Goal: Task Accomplishment & Management: Manage account settings

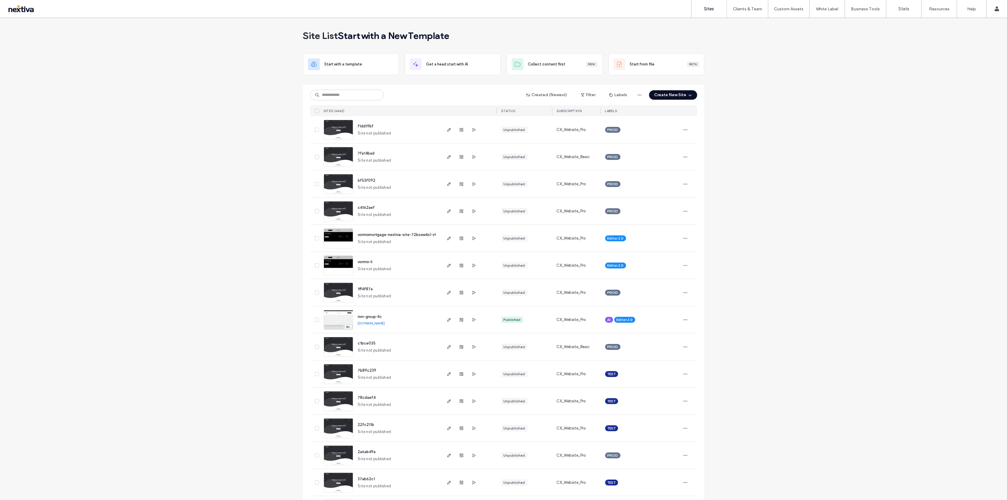
click at [749, 25] on label "Client Management" at bounding box center [748, 24] width 35 height 4
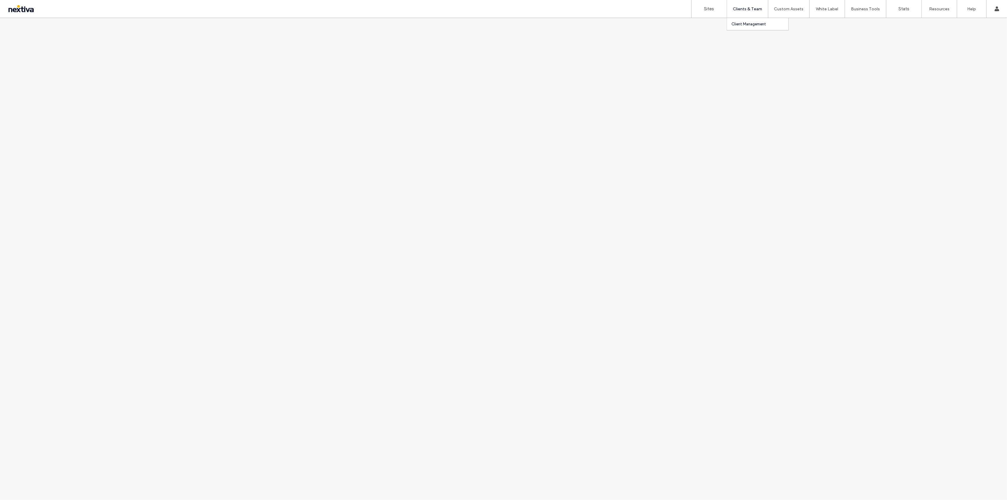
click at [753, 23] on label "Client Management" at bounding box center [748, 24] width 35 height 4
click at [754, 8] on label "Clients & Team" at bounding box center [747, 8] width 29 height 5
click at [746, 24] on label "Client Management" at bounding box center [748, 24] width 35 height 4
click at [710, 13] on link "Sites" at bounding box center [709, 9] width 35 height 18
click at [744, 8] on label "Clients & Team" at bounding box center [747, 8] width 29 height 5
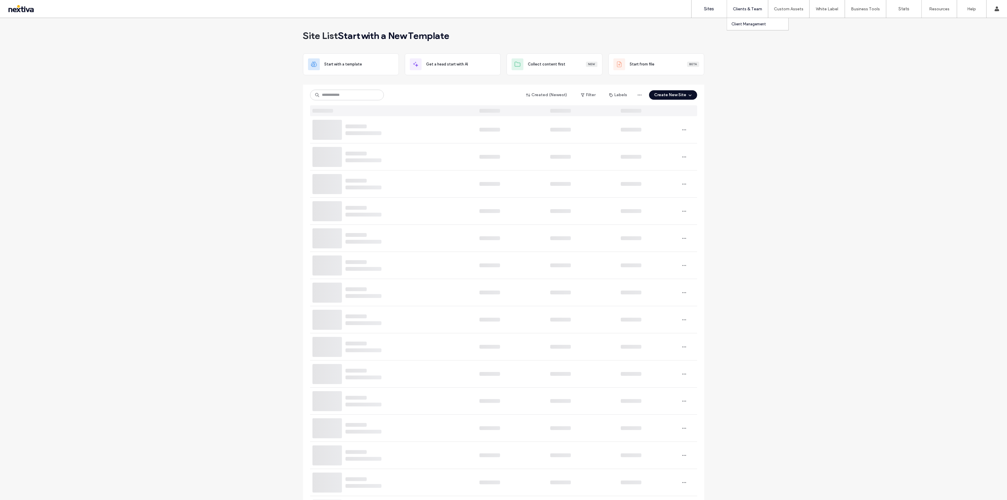
click at [740, 25] on label "Client Management" at bounding box center [748, 24] width 35 height 4
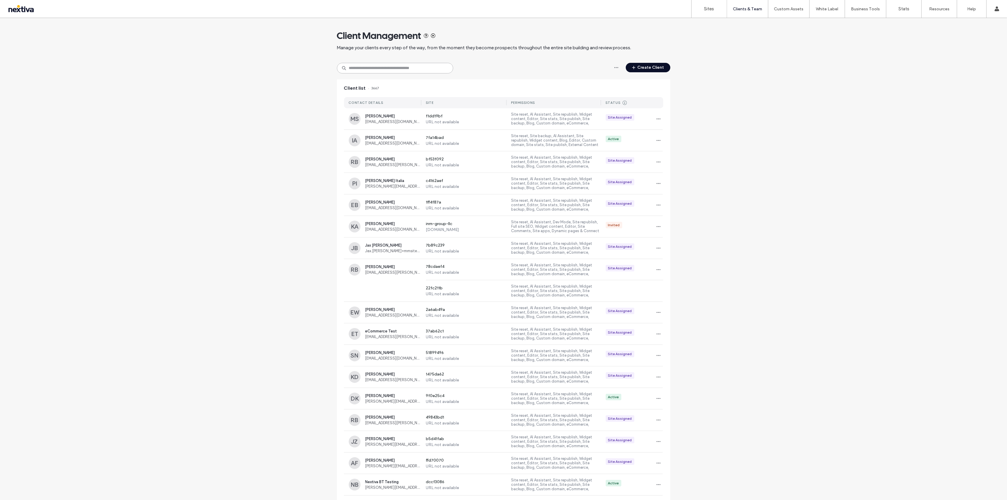
drag, startPoint x: 0, startPoint y: 0, endPoint x: 415, endPoint y: 71, distance: 420.6
click at [415, 71] on input at bounding box center [395, 68] width 116 height 11
paste input "**********"
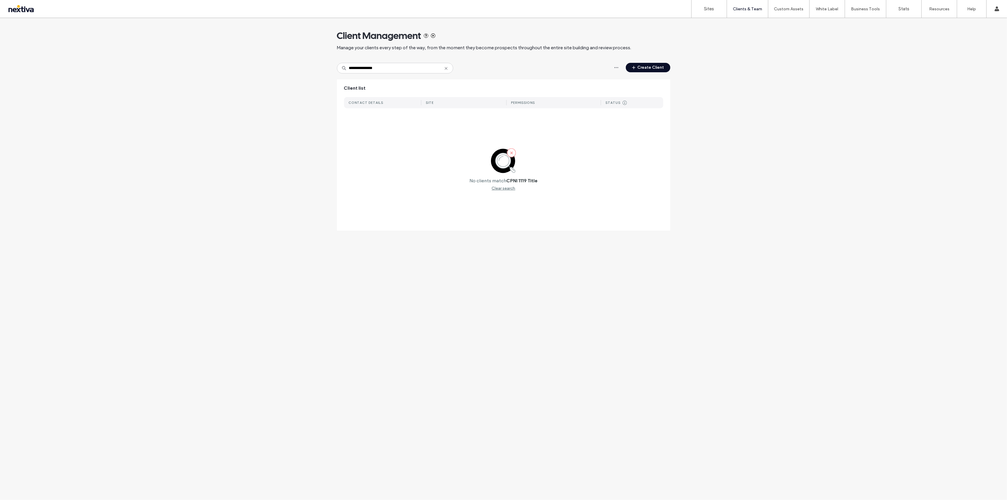
drag, startPoint x: 381, startPoint y: 61, endPoint x: 381, endPoint y: 65, distance: 3.9
click at [381, 65] on div "**********" at bounding box center [503, 127] width 333 height 219
click at [380, 67] on input "**********" at bounding box center [395, 68] width 116 height 11
paste input "**"
type input "**********"
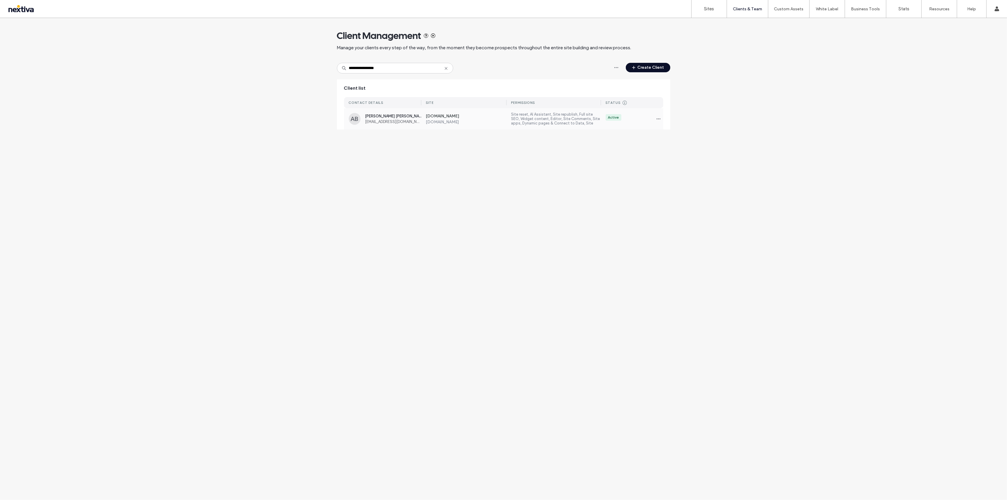
click at [443, 122] on label "www.grayurologywellness.com" at bounding box center [466, 121] width 81 height 5
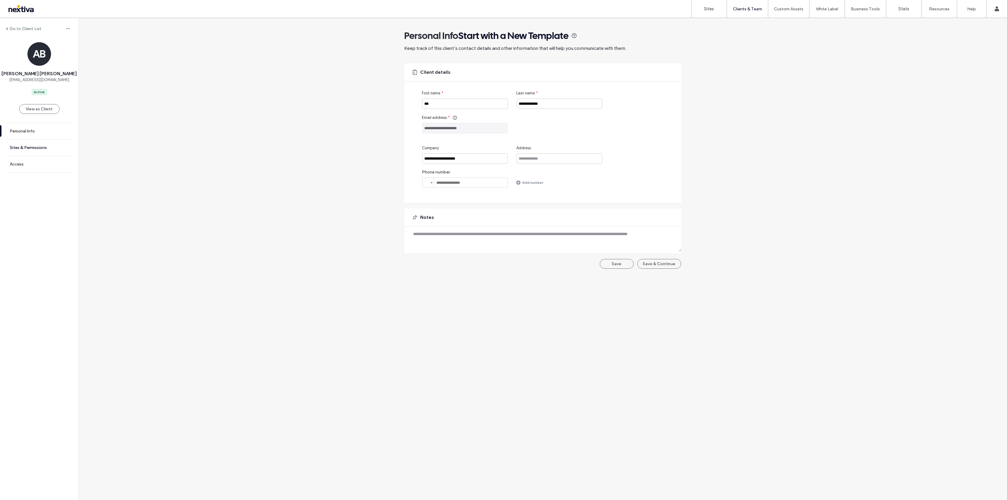
click at [34, 145] on label "Sites & Permissions" at bounding box center [28, 147] width 37 height 5
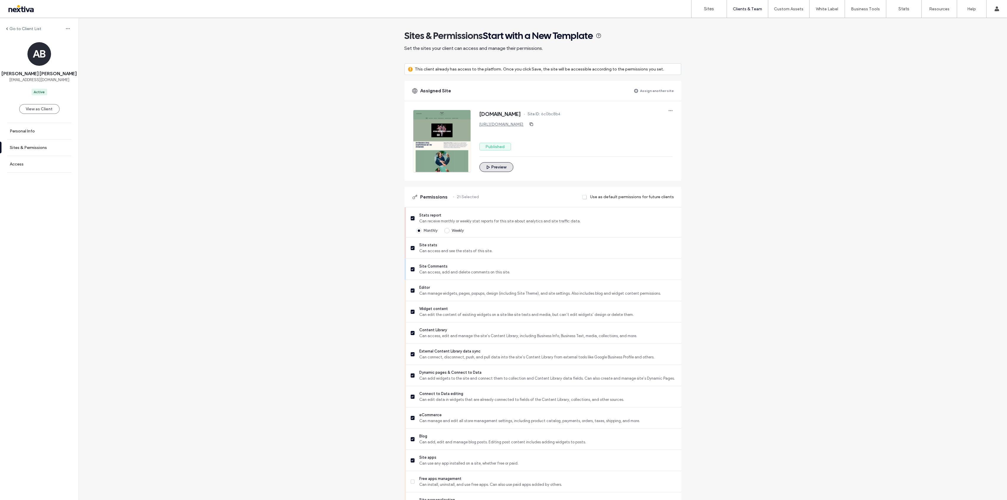
click at [501, 167] on button "Preview" at bounding box center [496, 167] width 34 height 10
click at [561, 114] on span "6c0bc8b4" at bounding box center [550, 114] width 19 height 6
copy span "6c0bc8b4"
click at [710, 14] on link "Sites" at bounding box center [709, 9] width 35 height 18
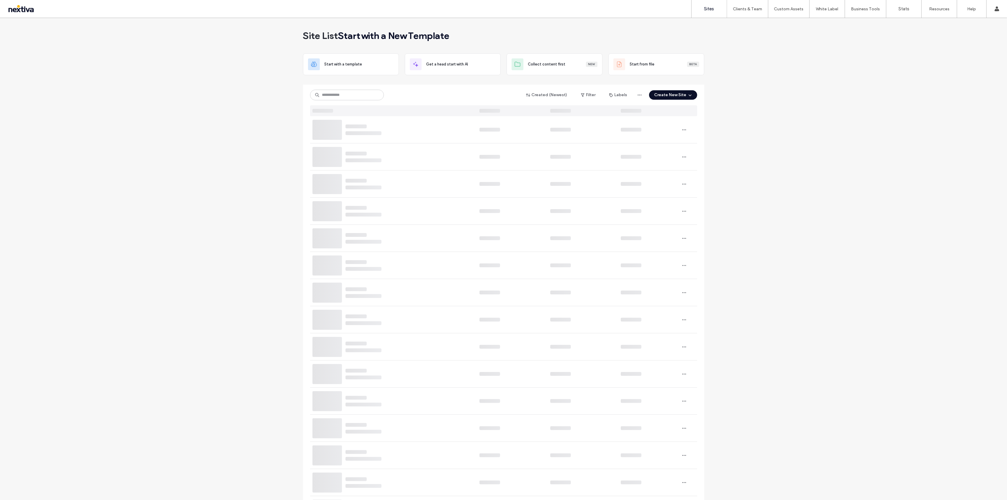
click at [338, 101] on div "Created (Newest) Filter Labels Create New Site" at bounding box center [503, 101] width 387 height 32
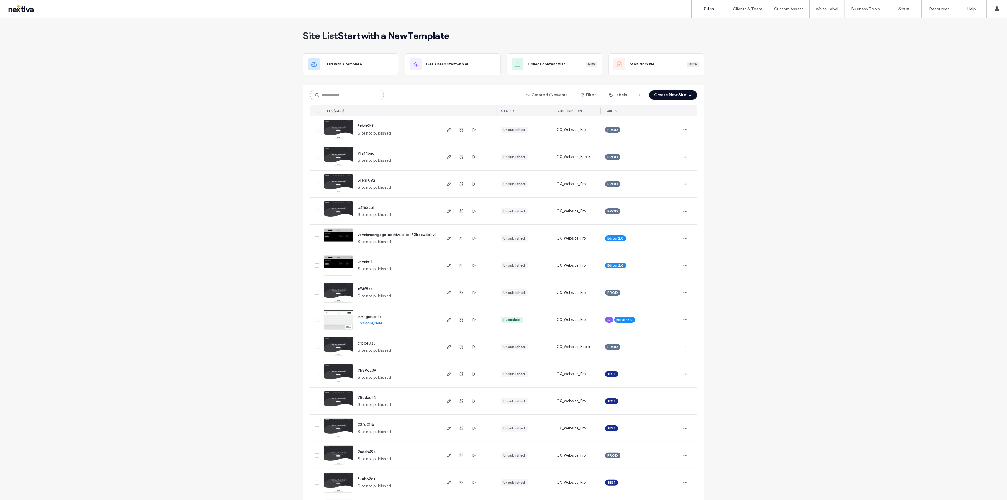
click at [339, 95] on input at bounding box center [347, 95] width 74 height 11
paste input "********"
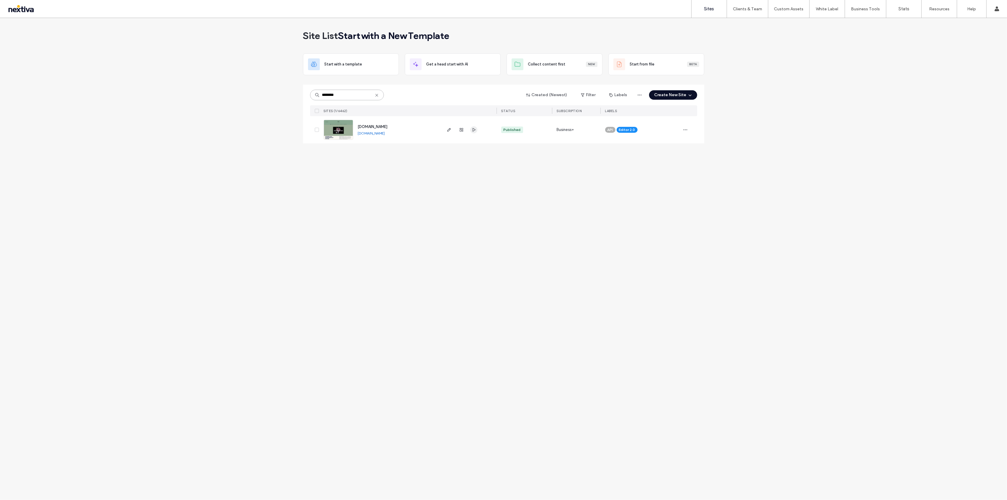
type input "********"
click at [474, 131] on icon "button" at bounding box center [473, 129] width 5 height 5
click at [449, 130] on use "button" at bounding box center [449, 130] width 4 height 4
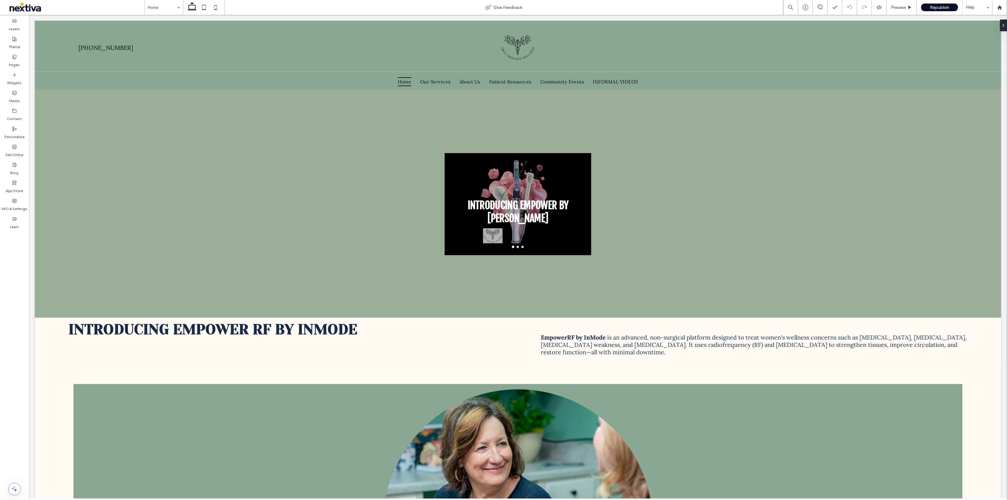
click at [21, 63] on div "Pages" at bounding box center [14, 61] width 29 height 18
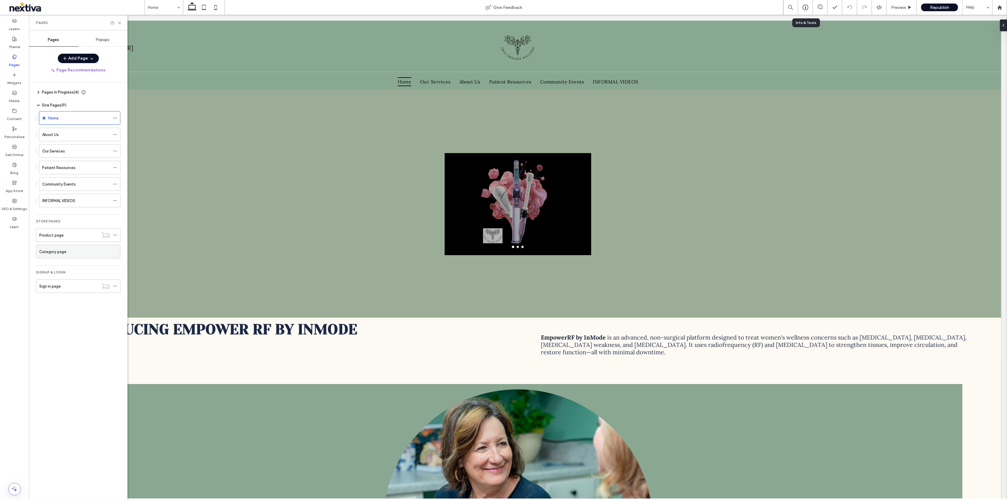
click at [803, 13] on div at bounding box center [805, 7] width 15 height 15
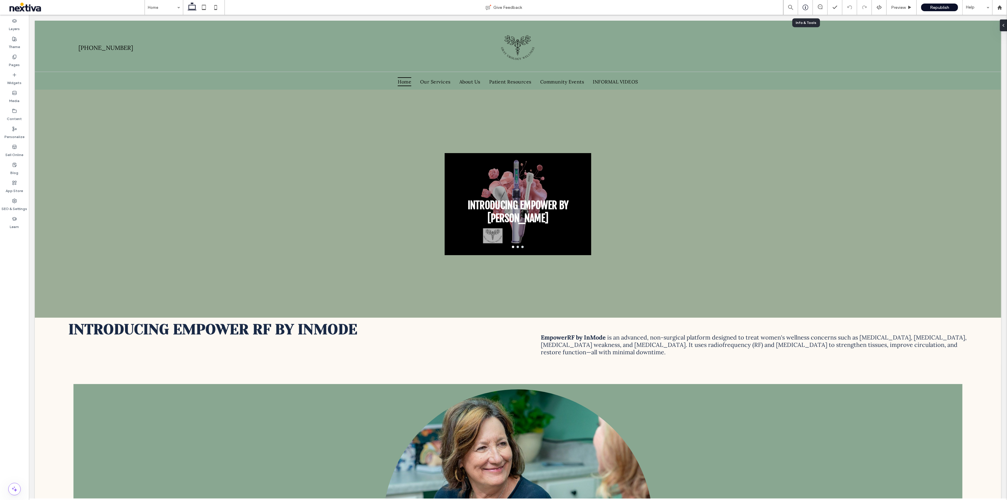
click at [805, 5] on icon at bounding box center [806, 7] width 6 height 6
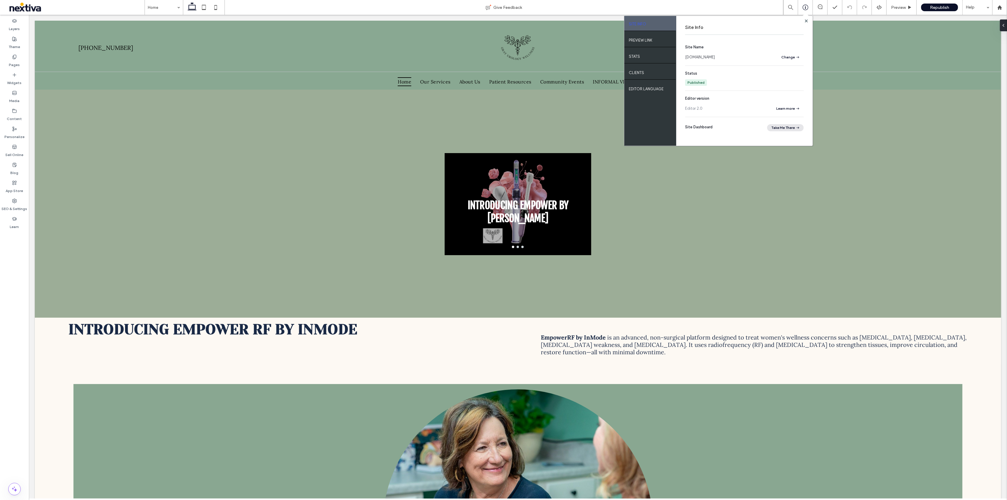
click at [776, 127] on button "Take Me There" at bounding box center [785, 127] width 37 height 7
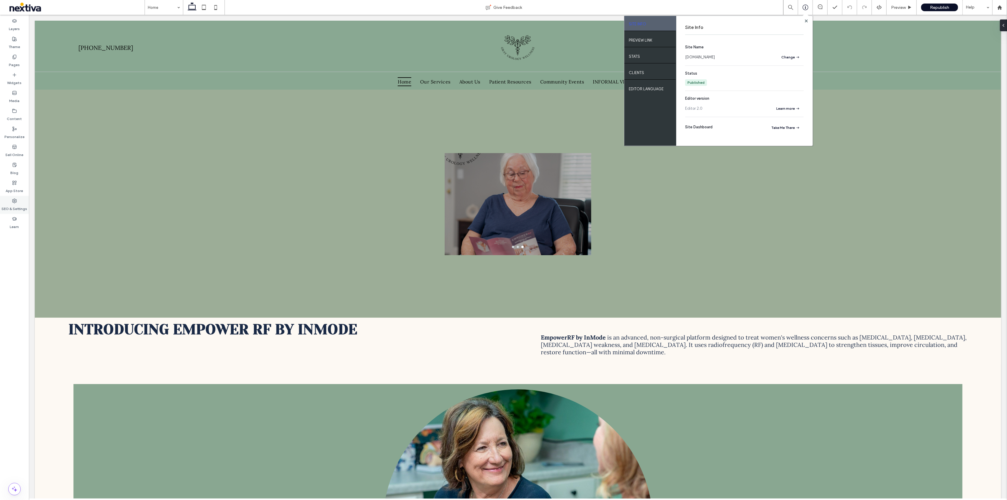
click at [23, 204] on label "SEO & Settings" at bounding box center [15, 207] width 26 height 8
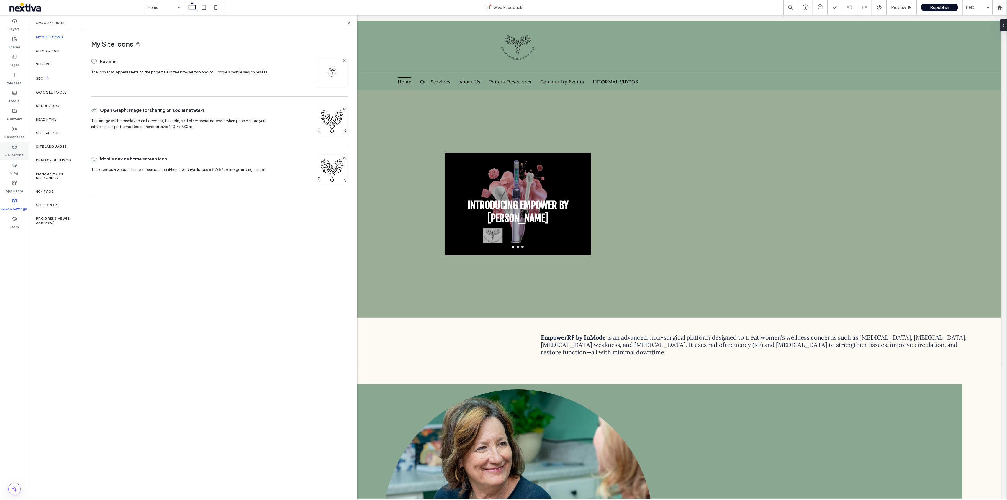
click at [19, 155] on label "Sell Online" at bounding box center [15, 153] width 18 height 8
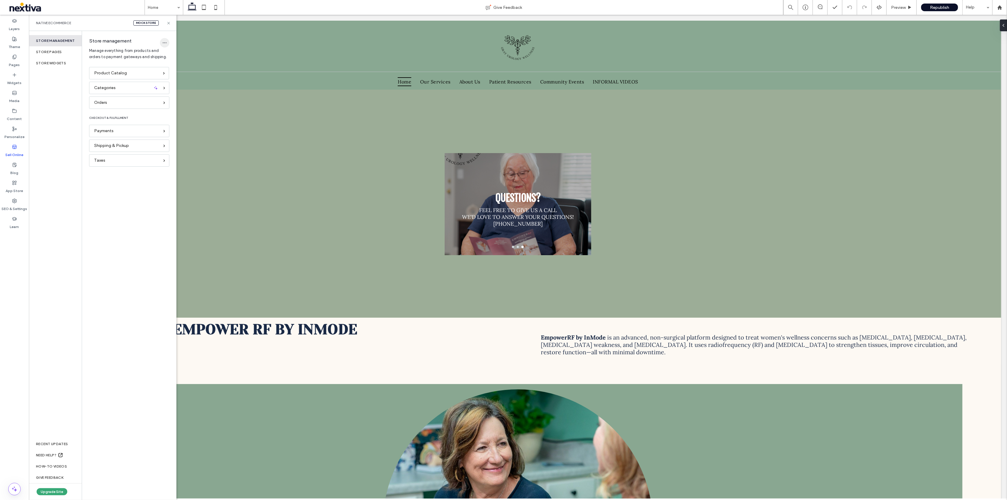
click at [165, 43] on icon "button" at bounding box center [164, 42] width 5 height 5
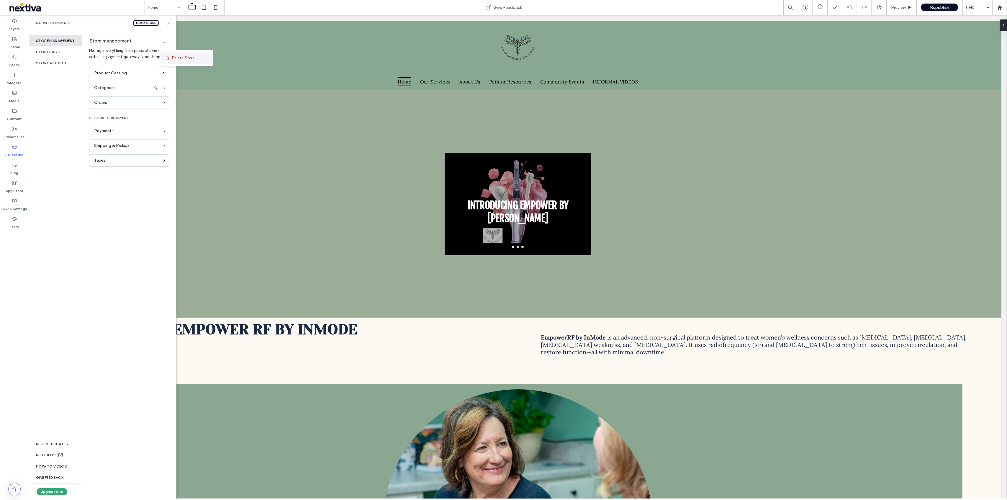
click at [176, 56] on span "Delete Store" at bounding box center [183, 58] width 22 height 6
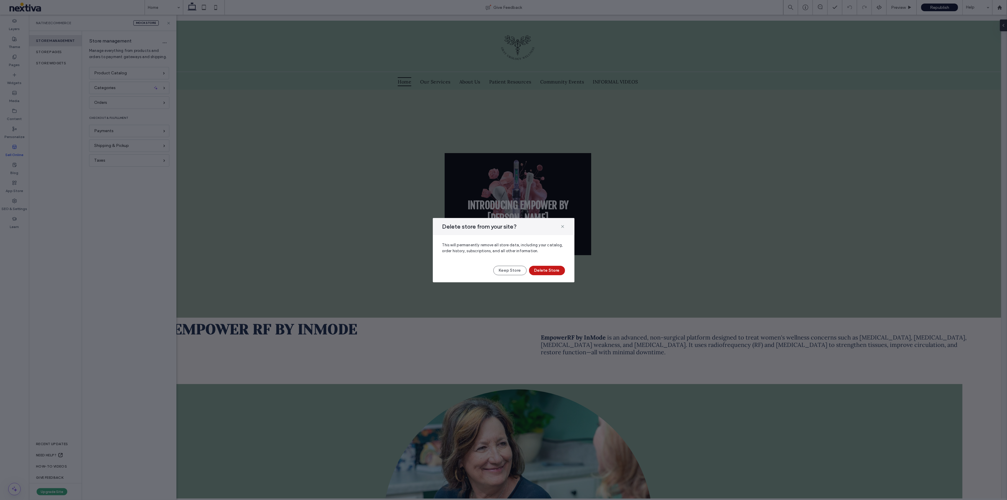
click at [556, 269] on button "Delete Store" at bounding box center [547, 270] width 36 height 9
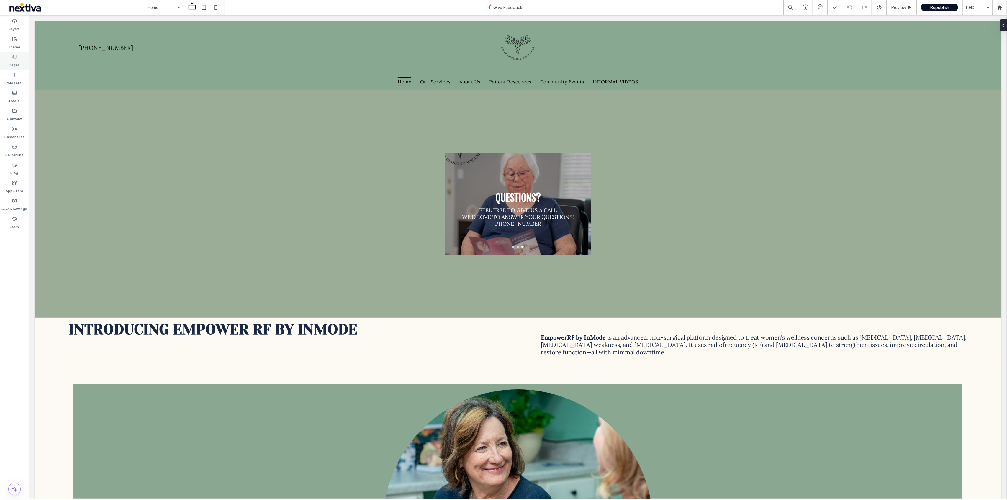
click at [18, 54] on div "Pages" at bounding box center [14, 61] width 29 height 18
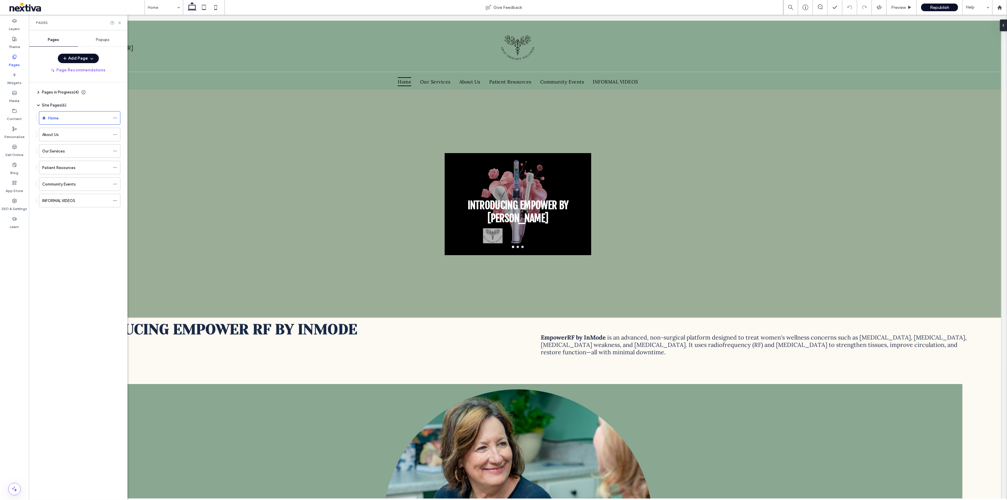
click at [18, 54] on div "Pages" at bounding box center [14, 61] width 29 height 18
click at [928, 5] on div "Republish" at bounding box center [939, 8] width 37 height 8
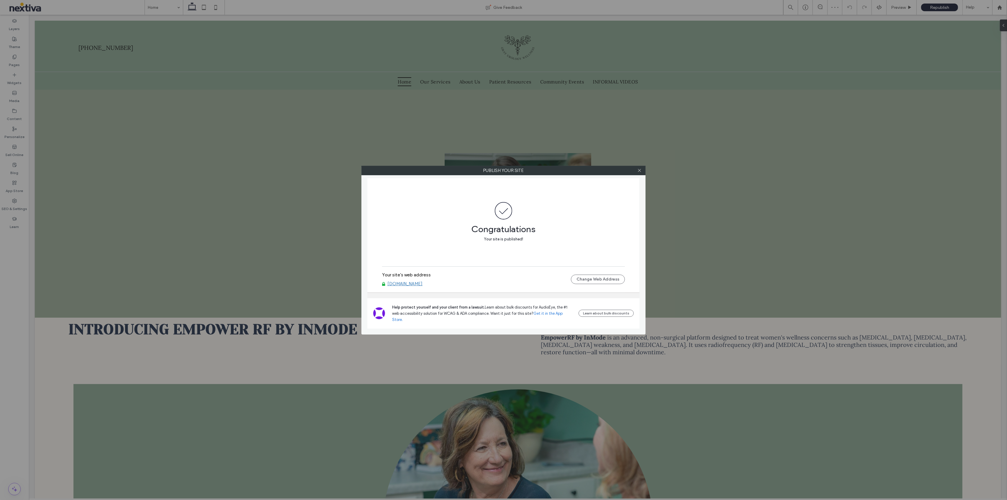
click at [422, 286] on link "[DOMAIN_NAME]" at bounding box center [404, 283] width 35 height 5
click at [640, 169] on use at bounding box center [639, 170] width 3 height 3
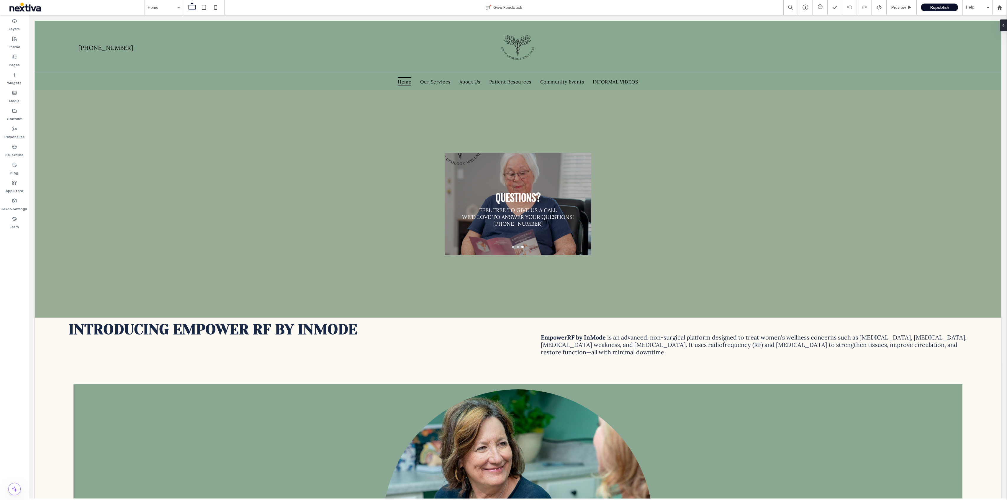
click at [39, 8] on span at bounding box center [64, 7] width 120 height 12
